Goal: Transaction & Acquisition: Purchase product/service

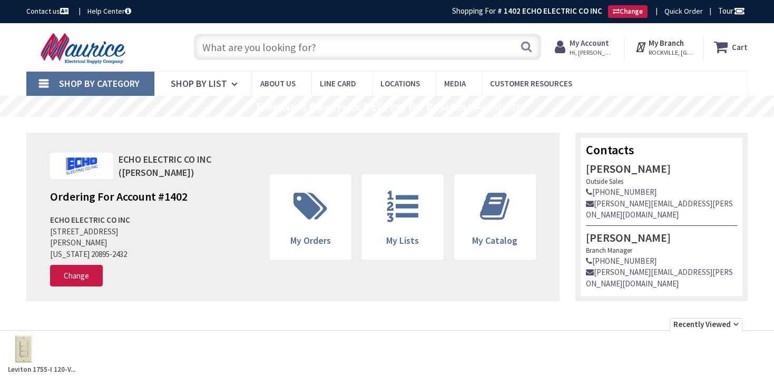
drag, startPoint x: 0, startPoint y: 0, endPoint x: 317, endPoint y: 47, distance: 320.8
click at [317, 47] on input "text" at bounding box center [368, 47] width 348 height 26
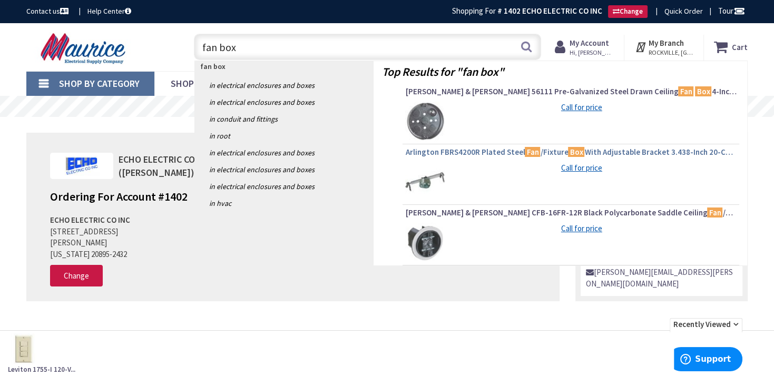
type input "fan box"
click at [632, 151] on span "Arlington FBRS4200R Plated Steel Fan /Fixture Box With Adjustable Bracket 3.438…" at bounding box center [571, 152] width 332 height 11
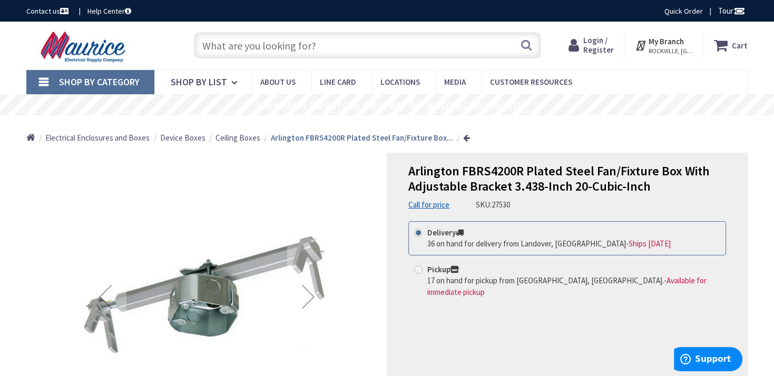
click at [596, 52] on span "Login / Register" at bounding box center [599, 45] width 31 height 20
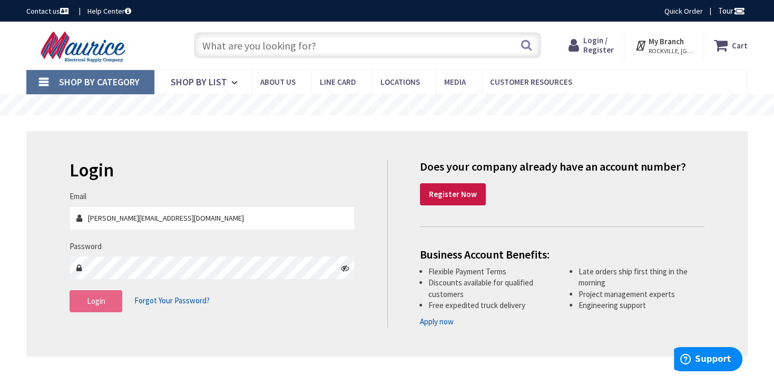
type input "[PERSON_NAME], [GEOGRAPHIC_DATA], [GEOGRAPHIC_DATA]"
type input "[PERSON_NAME][EMAIL_ADDRESS][DOMAIN_NAME]"
click at [106, 302] on button "Login" at bounding box center [96, 301] width 53 height 22
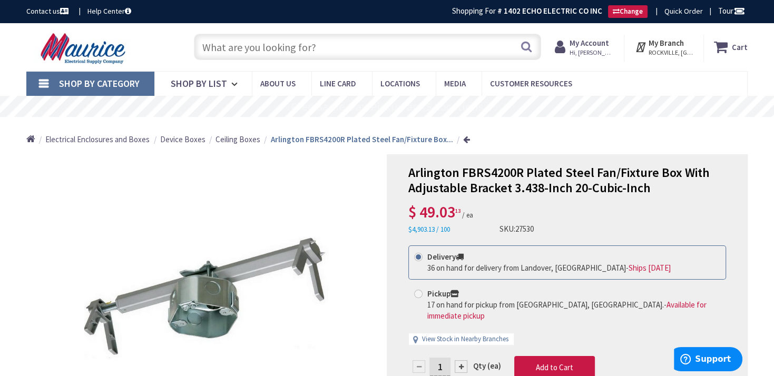
click at [276, 43] on input "text" at bounding box center [368, 47] width 348 height 26
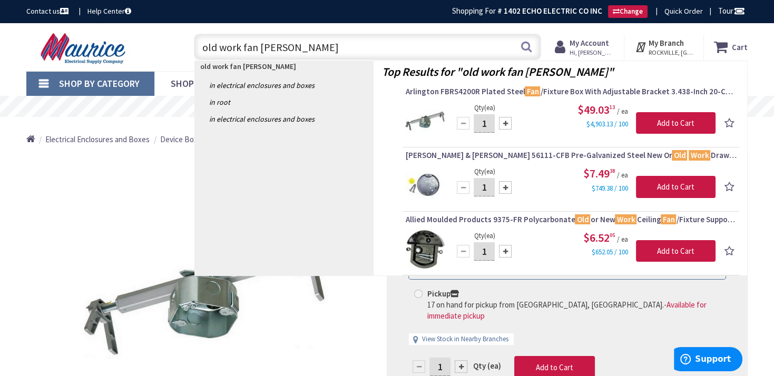
type input "old work fan box"
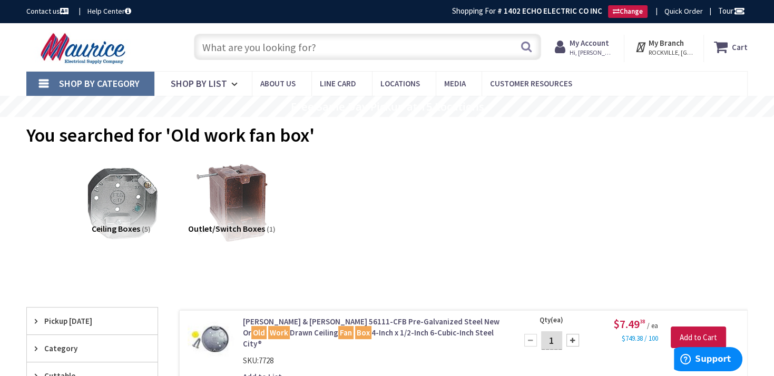
click at [218, 47] on input "text" at bounding box center [368, 47] width 348 height 26
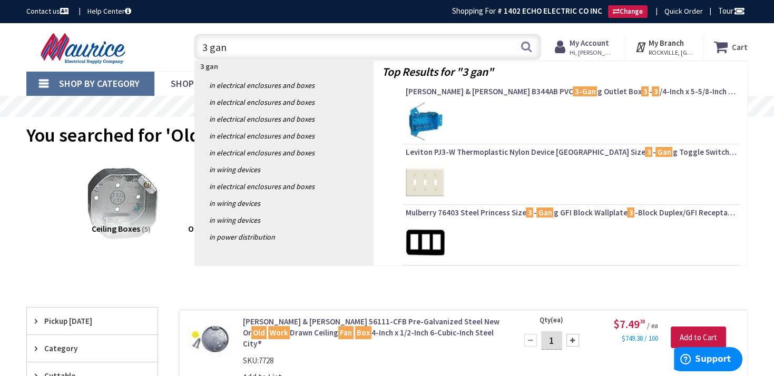
type input "3 gang"
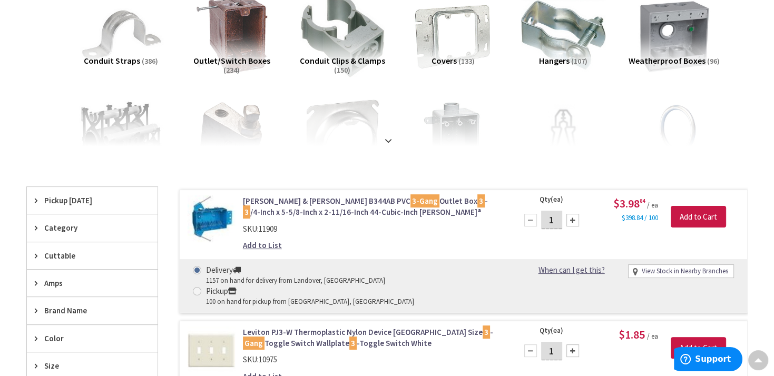
scroll to position [168, 0]
